Goal: Use online tool/utility

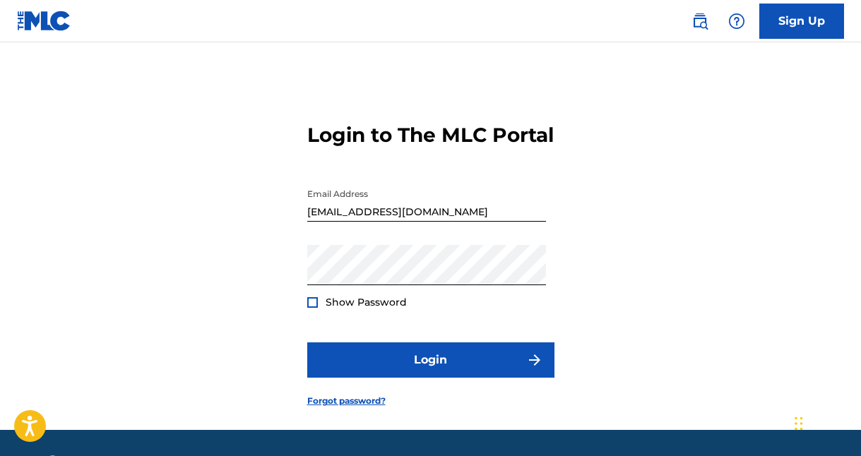
click at [441, 378] on button "Login" at bounding box center [430, 360] width 247 height 35
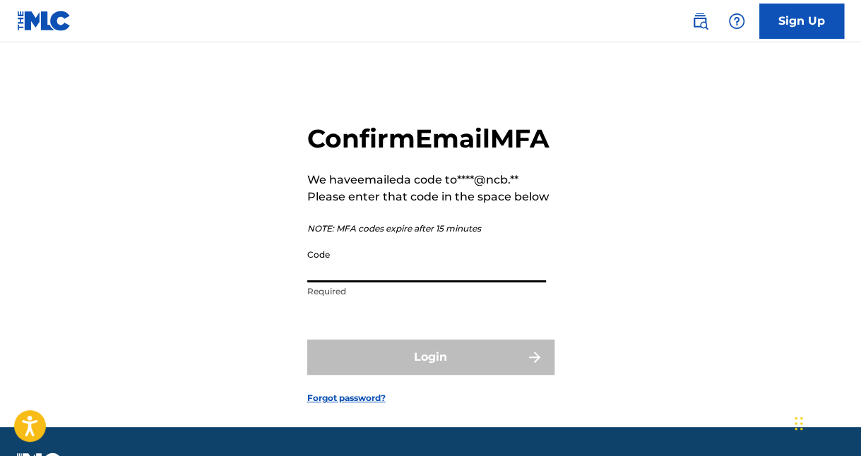
click at [386, 283] on input "Code" at bounding box center [426, 262] width 239 height 40
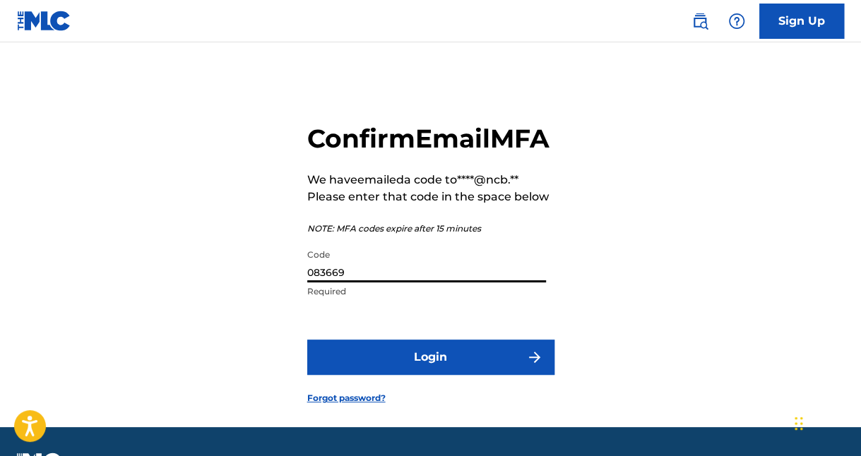
type input "083669"
click at [307, 340] on button "Login" at bounding box center [430, 357] width 247 height 35
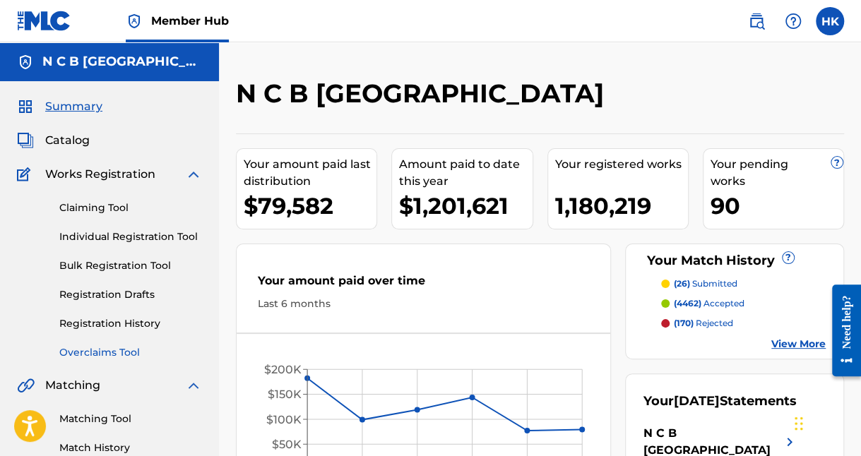
click at [105, 348] on link "Overclaims Tool" at bounding box center [130, 352] width 143 height 15
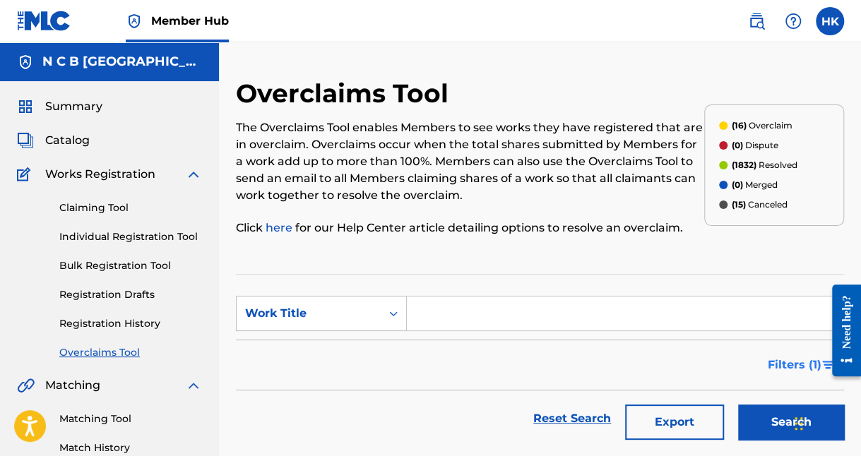
click at [803, 364] on span "Filters ( 1 )" at bounding box center [795, 365] width 54 height 17
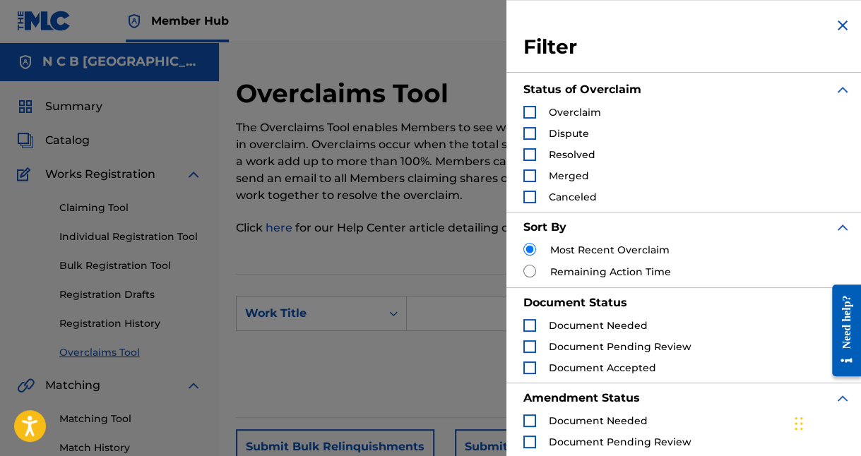
click at [530, 109] on div "Search Form" at bounding box center [529, 112] width 13 height 13
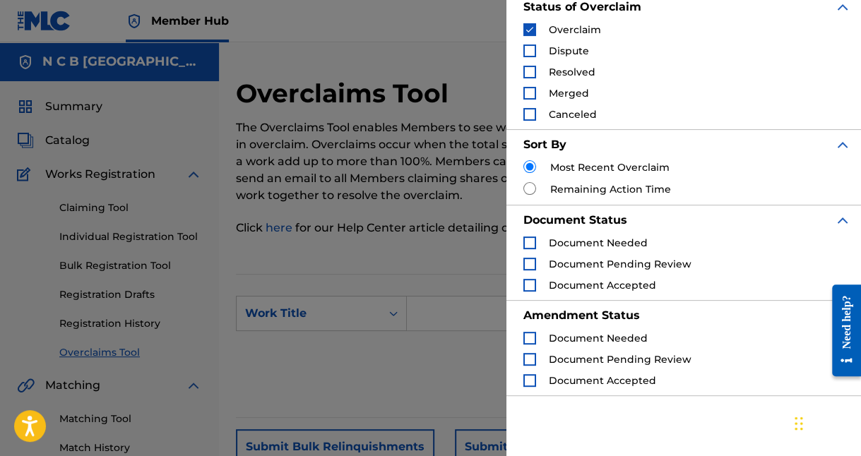
scroll to position [173, 0]
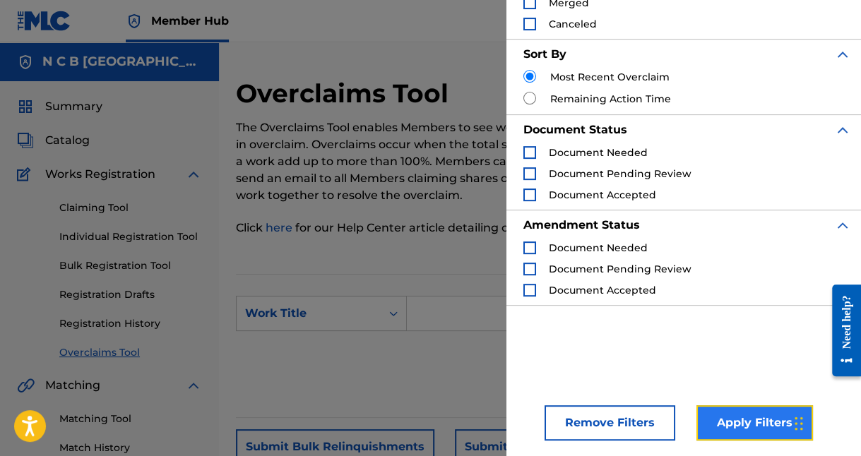
click at [743, 424] on button "Apply Filters" at bounding box center [754, 422] width 117 height 35
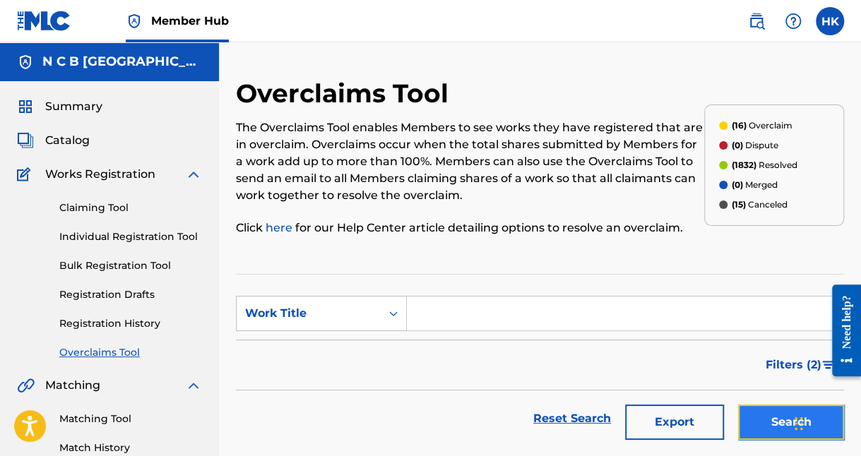
click at [769, 422] on button "Search" at bounding box center [791, 422] width 106 height 35
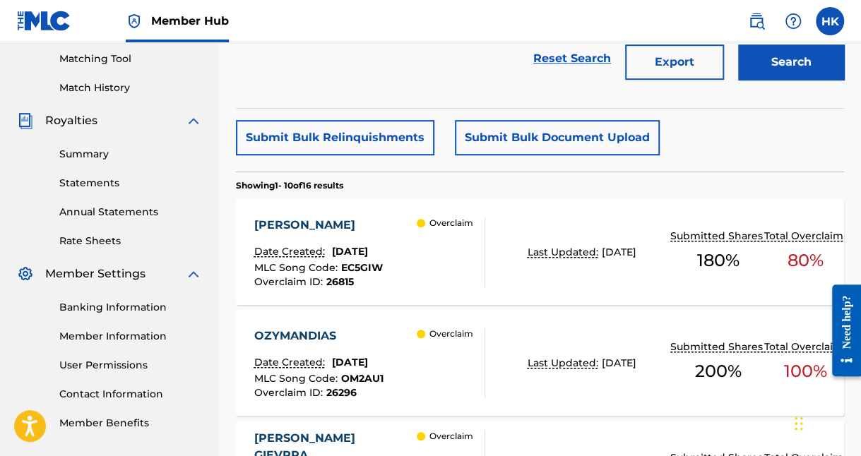
scroll to position [141, 0]
